Goal: Navigation & Orientation: Find specific page/section

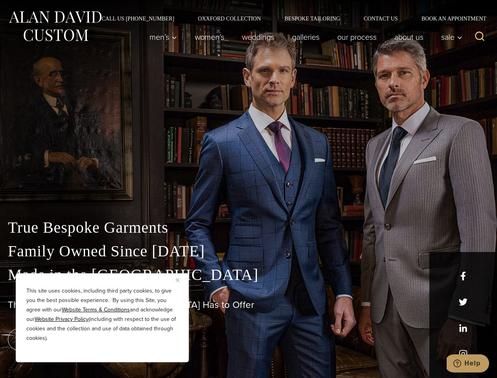
click at [249, 189] on div "True Bespoke Garments Family Owned Since [DATE] Made in [GEOGRAPHIC_DATA] The B…" at bounding box center [248, 277] width 497 height 202
click at [181, 280] on button "Close" at bounding box center [180, 279] width 9 height 9
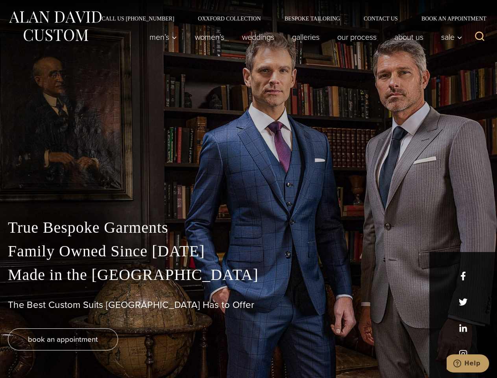
click at [102, 352] on div "True Bespoke Garments Family Owned Since [DATE] Made in [GEOGRAPHIC_DATA] The B…" at bounding box center [248, 297] width 497 height 162
click at [480, 37] on icon "Search" at bounding box center [480, 36] width 11 height 11
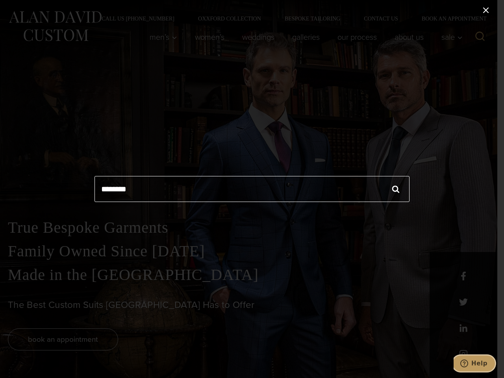
click at [468, 364] on icon "Help" at bounding box center [464, 364] width 8 height 8
